Goal: Transaction & Acquisition: Subscribe to service/newsletter

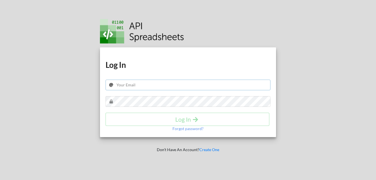
click at [170, 87] on input "text" at bounding box center [187, 84] width 165 height 11
type input "[EMAIL_ADDRESS][DOMAIN_NAME]"
click at [211, 115] on button "Log In" at bounding box center [187, 118] width 164 height 13
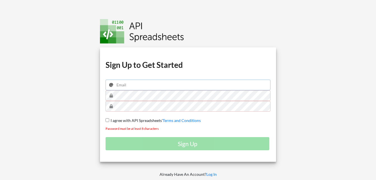
click at [158, 83] on input "email" at bounding box center [187, 84] width 165 height 11
type input "[EMAIL_ADDRESS][DOMAIN_NAME]"
click at [106, 120] on input "I agree with API Spreadsheets' Terms and Conditions" at bounding box center [107, 120] width 4 height 4
checkbox input "true"
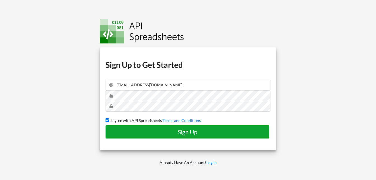
click at [155, 130] on h4 "Sign Up" at bounding box center [187, 131] width 152 height 7
checkbox input "false"
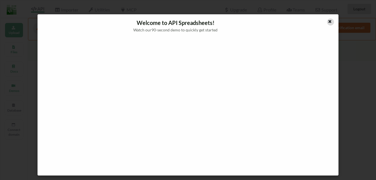
click at [331, 20] on icon at bounding box center [329, 21] width 5 height 4
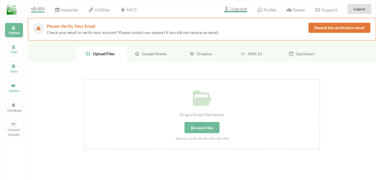
click at [238, 9] on span "Upgrade" at bounding box center [235, 9] width 23 height 6
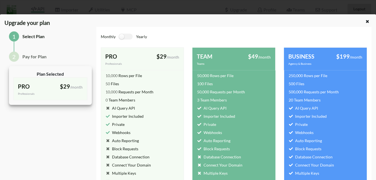
click at [264, 11] on div "Upgrade your plan 1 Select Plan 2 Pay for Plan Plan Selected PRO Professionals …" at bounding box center [188, 90] width 376 height 180
